Goal: Information Seeking & Learning: Learn about a topic

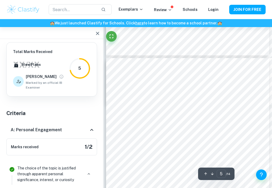
scroll to position [890, 0]
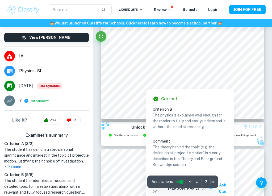
scroll to position [397, 0]
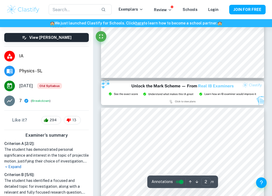
type input "3"
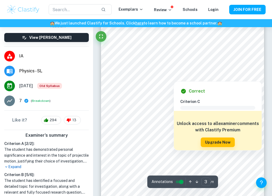
scroll to position [570, 0]
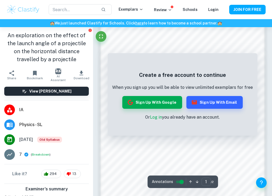
scroll to position [305, 0]
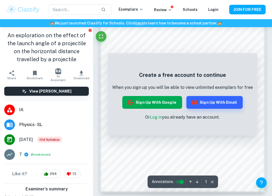
click at [161, 99] on button "Sign up with Google" at bounding box center [152, 102] width 60 height 13
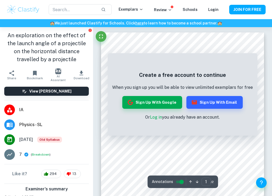
scroll to position [0, 0]
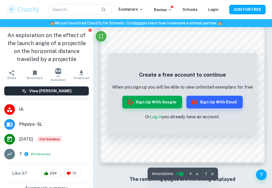
scroll to position [332, 0]
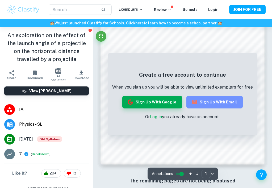
click at [222, 102] on button "Sign up with Email" at bounding box center [214, 102] width 56 height 13
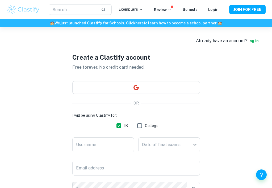
click at [158, 79] on div "Create a Clastify account Free forever. No credit card needed. OR I will be usi…" at bounding box center [136, 145] width 128 height 237
click at [157, 84] on button "button" at bounding box center [136, 87] width 128 height 13
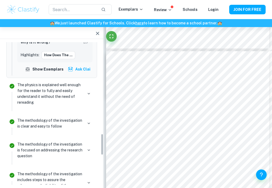
scroll to position [605, 0]
click at [78, 118] on p "The methodology of the investigation is clear and easy to follow" at bounding box center [50, 124] width 66 height 12
click at [85, 120] on button "button" at bounding box center [88, 123] width 7 height 7
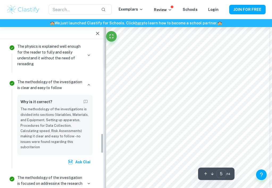
scroll to position [648, 0]
